Goal: Use online tool/utility

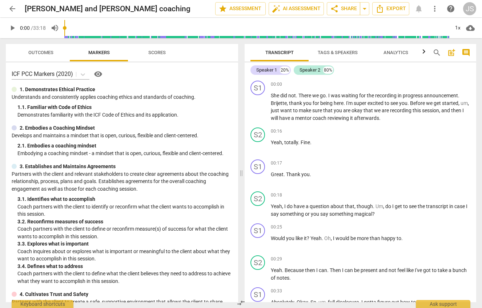
click at [323, 52] on span "Tags & Speakers" at bounding box center [338, 52] width 40 height 5
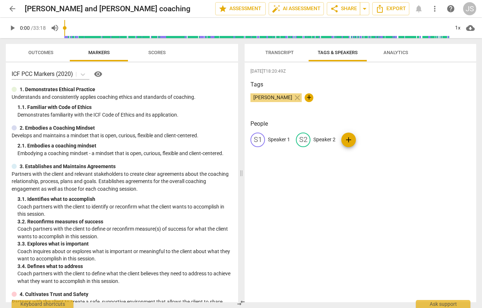
click at [281, 140] on p "Speaker 1" at bounding box center [279, 140] width 22 height 8
type input "[PERSON_NAME]"
click at [374, 137] on p "Speaker 2" at bounding box center [371, 140] width 22 height 8
type input "[PERSON_NAME]"
click at [381, 197] on div "[DATE]T18:20:49Z Tags [PERSON_NAME] close + People JE [PERSON_NAME] edit [PERSO…" at bounding box center [360, 182] width 231 height 240
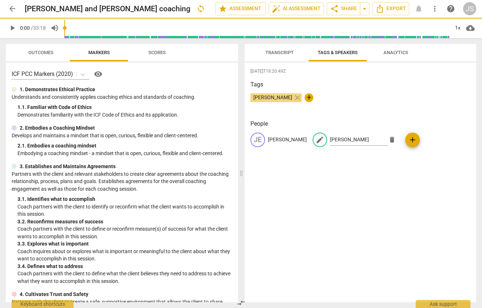
click at [284, 50] on span "Transcript" at bounding box center [279, 52] width 28 height 5
click at [282, 52] on span "Transcript" at bounding box center [279, 52] width 28 height 5
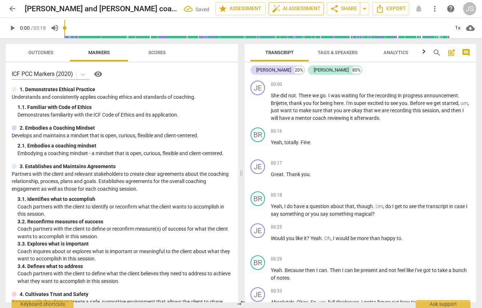
click at [284, 9] on span "auto_fix_high AI Assessment" at bounding box center [296, 8] width 49 height 9
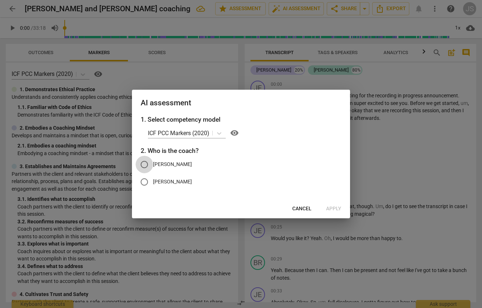
click at [142, 161] on input "[PERSON_NAME]" at bounding box center [144, 164] width 17 height 17
radio input "true"
click at [337, 208] on span "Apply" at bounding box center [333, 208] width 15 height 7
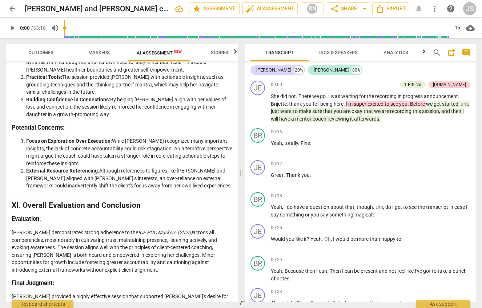
scroll to position [1166, 0]
